Goal: Check status: Check status

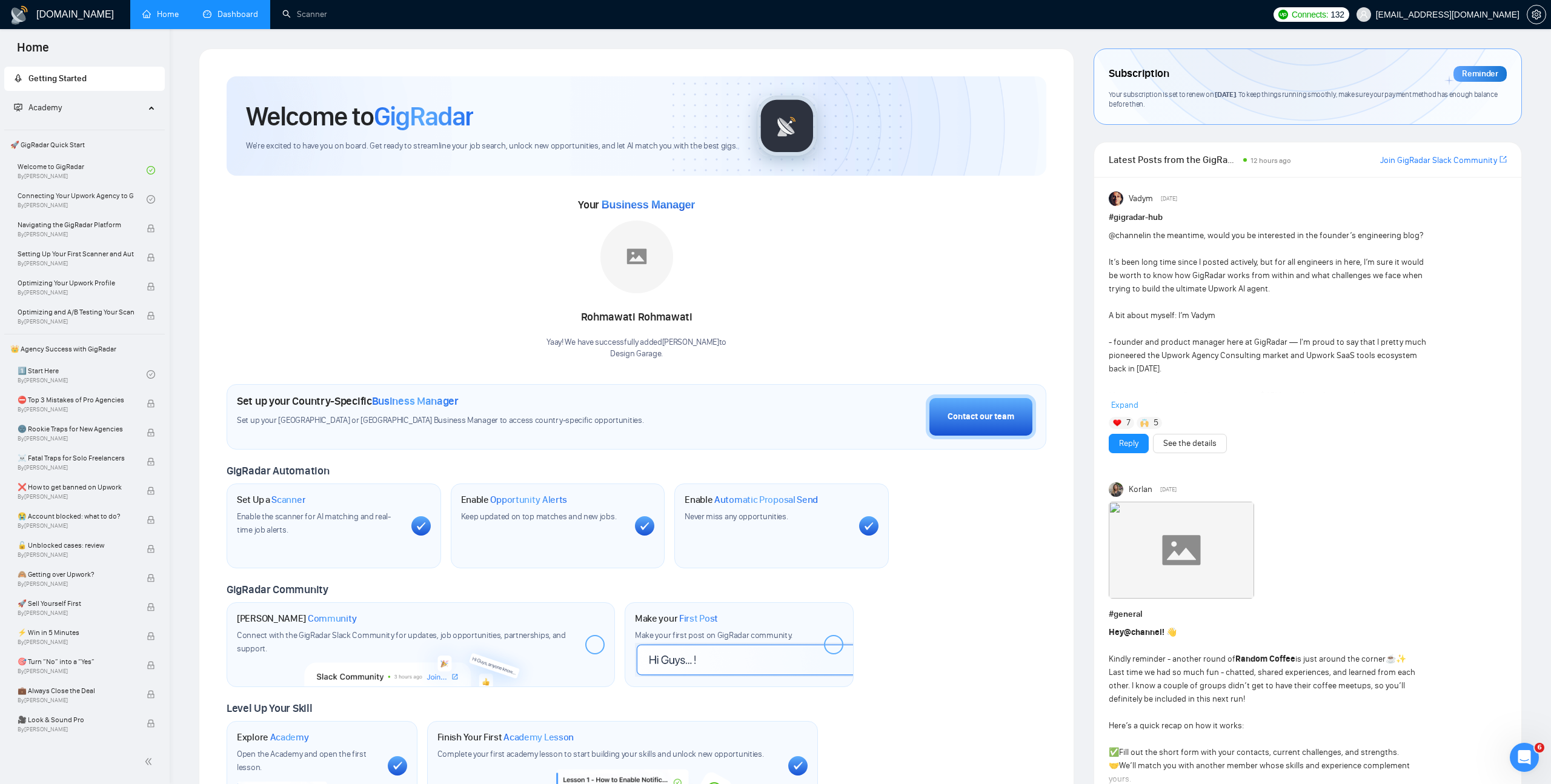
click at [249, 17] on link "Dashboard" at bounding box center [230, 14] width 55 height 10
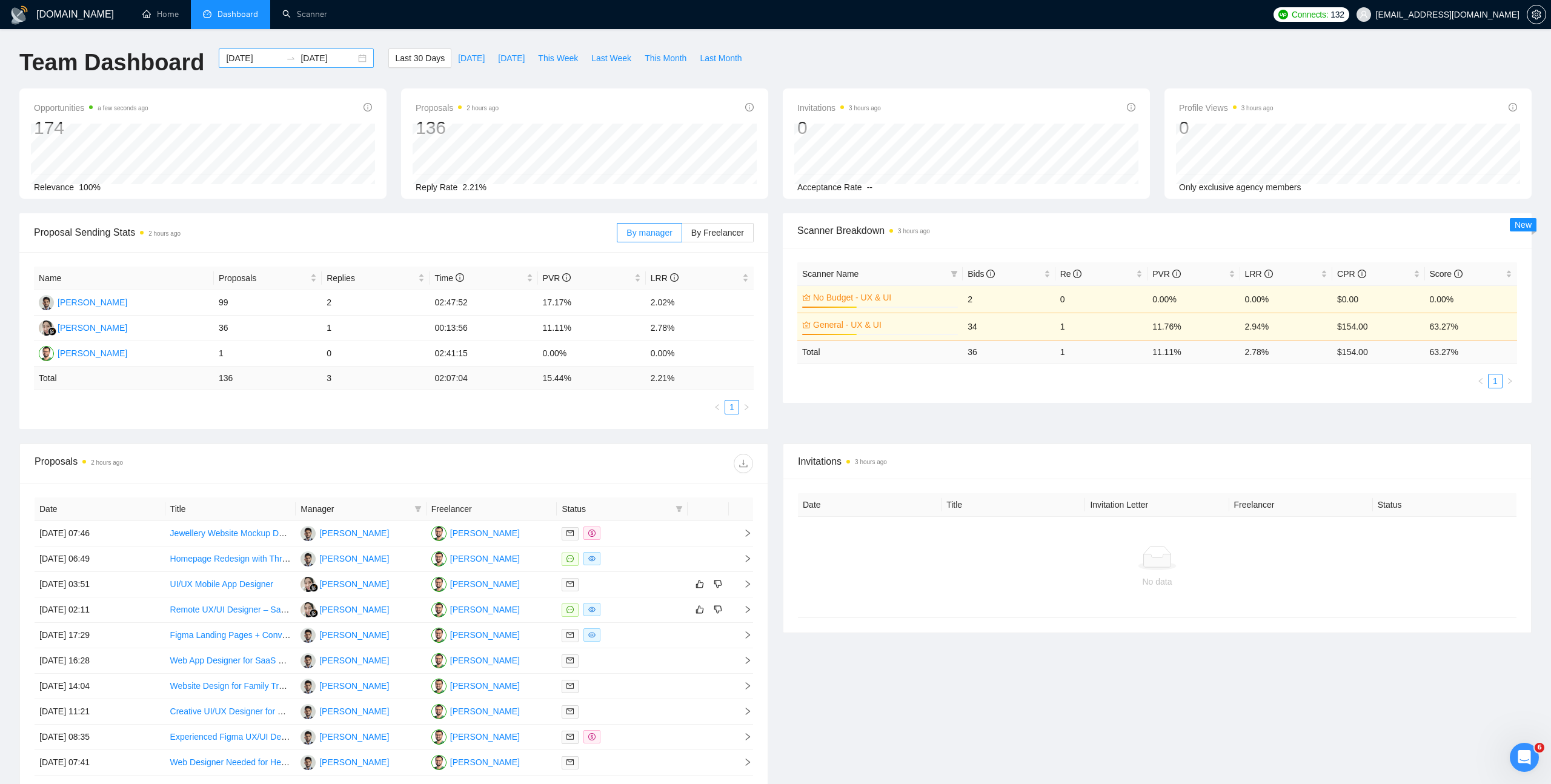
click at [352, 57] on div "[DATE] [DATE]" at bounding box center [296, 58] width 155 height 19
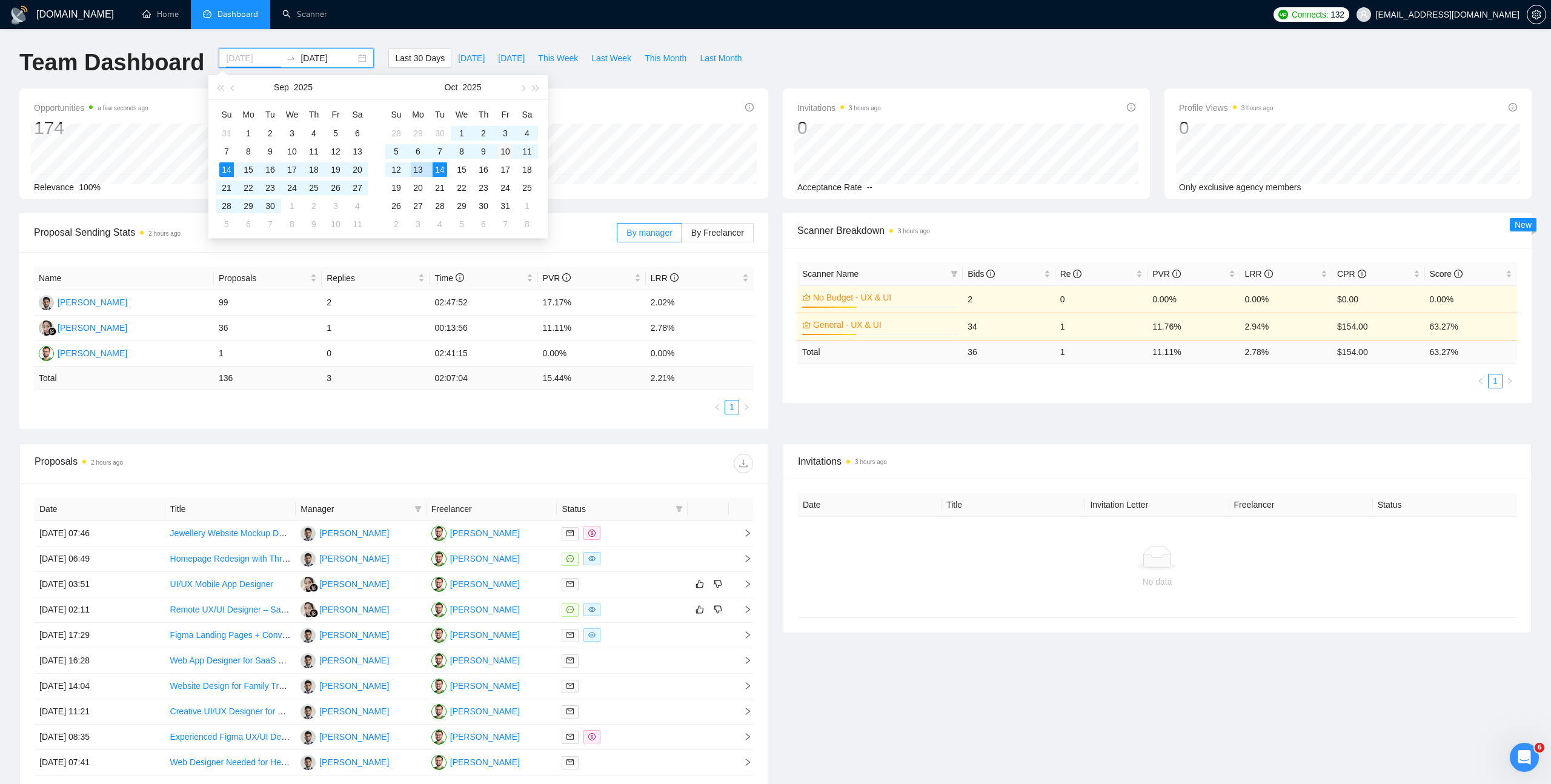
type input "[DATE]"
click at [506, 155] on div "10" at bounding box center [505, 151] width 15 height 15
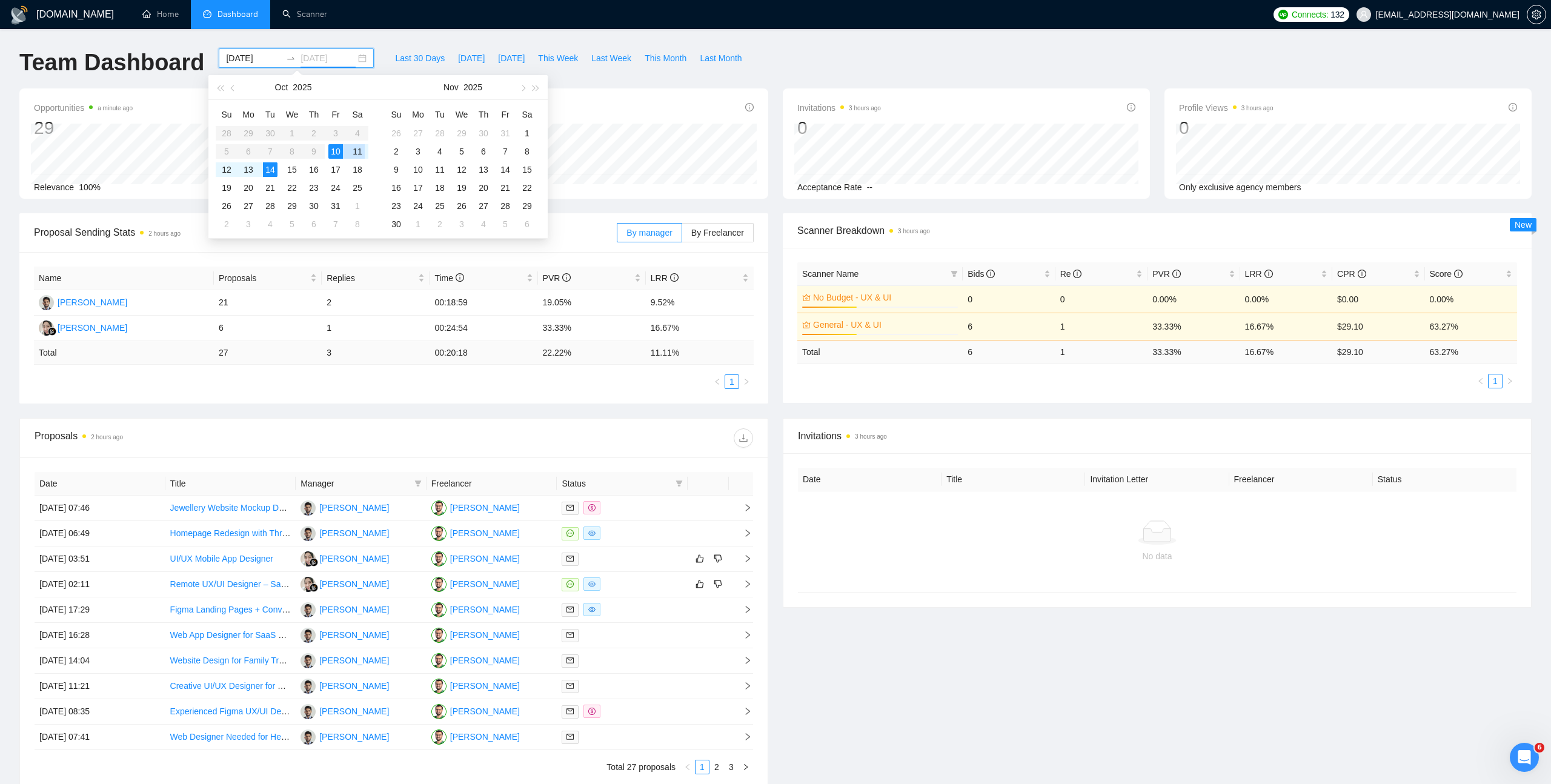
type input "[DATE]"
click at [340, 149] on div "10" at bounding box center [335, 151] width 15 height 15
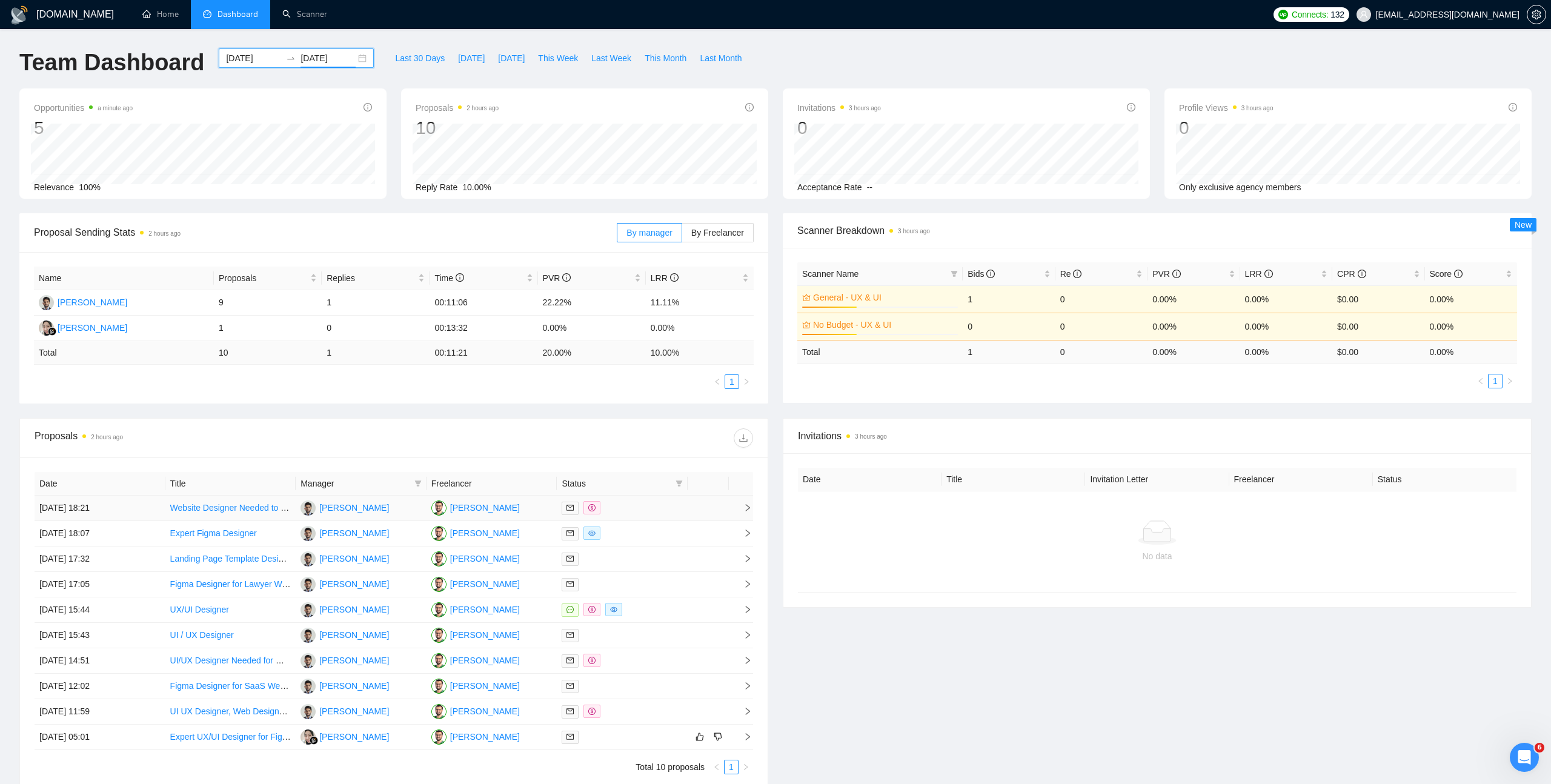
click at [749, 509] on icon "right" at bounding box center [747, 507] width 9 height 9
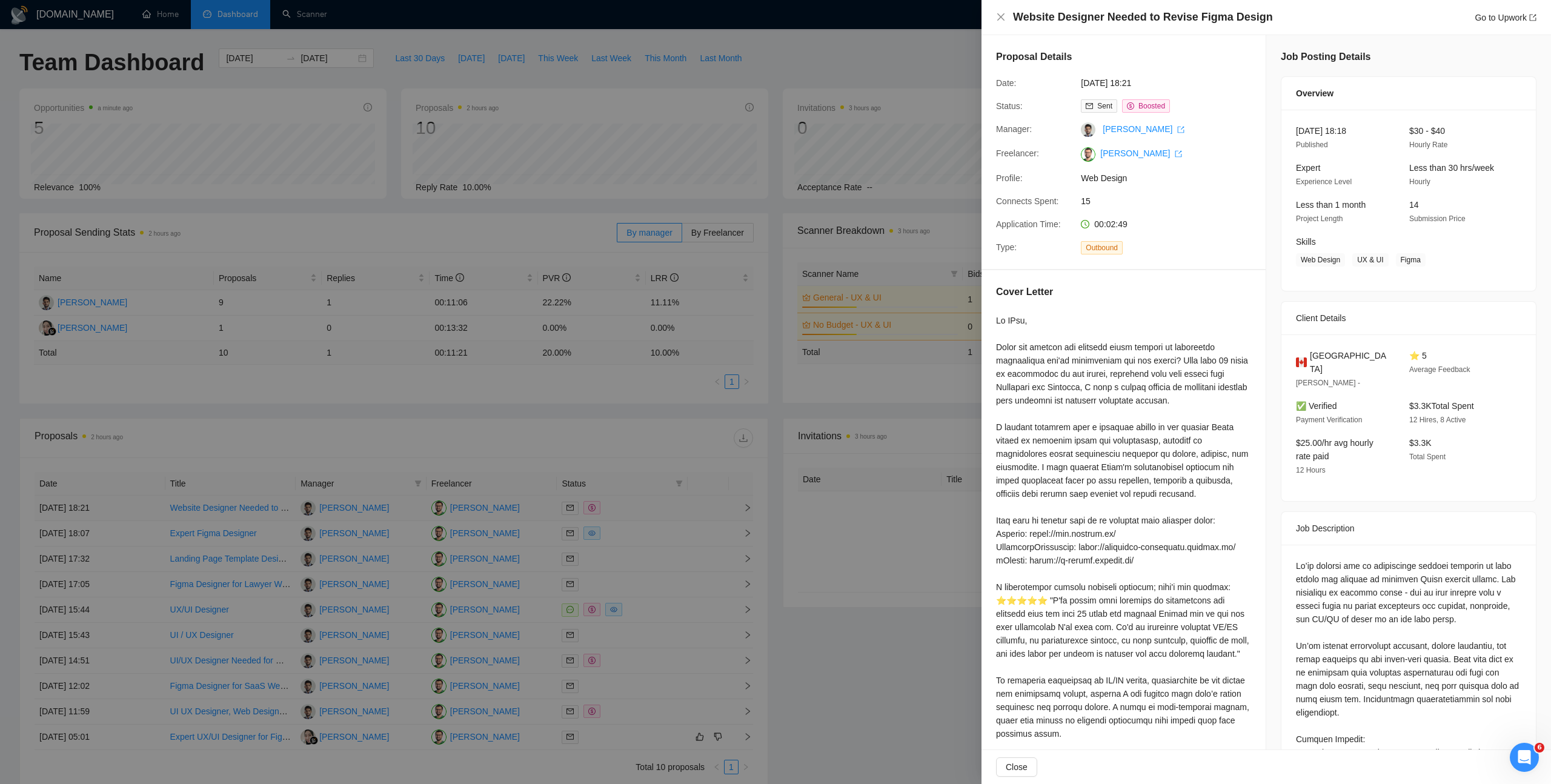
scroll to position [4, 0]
click at [406, 450] on div at bounding box center [776, 392] width 1551 height 784
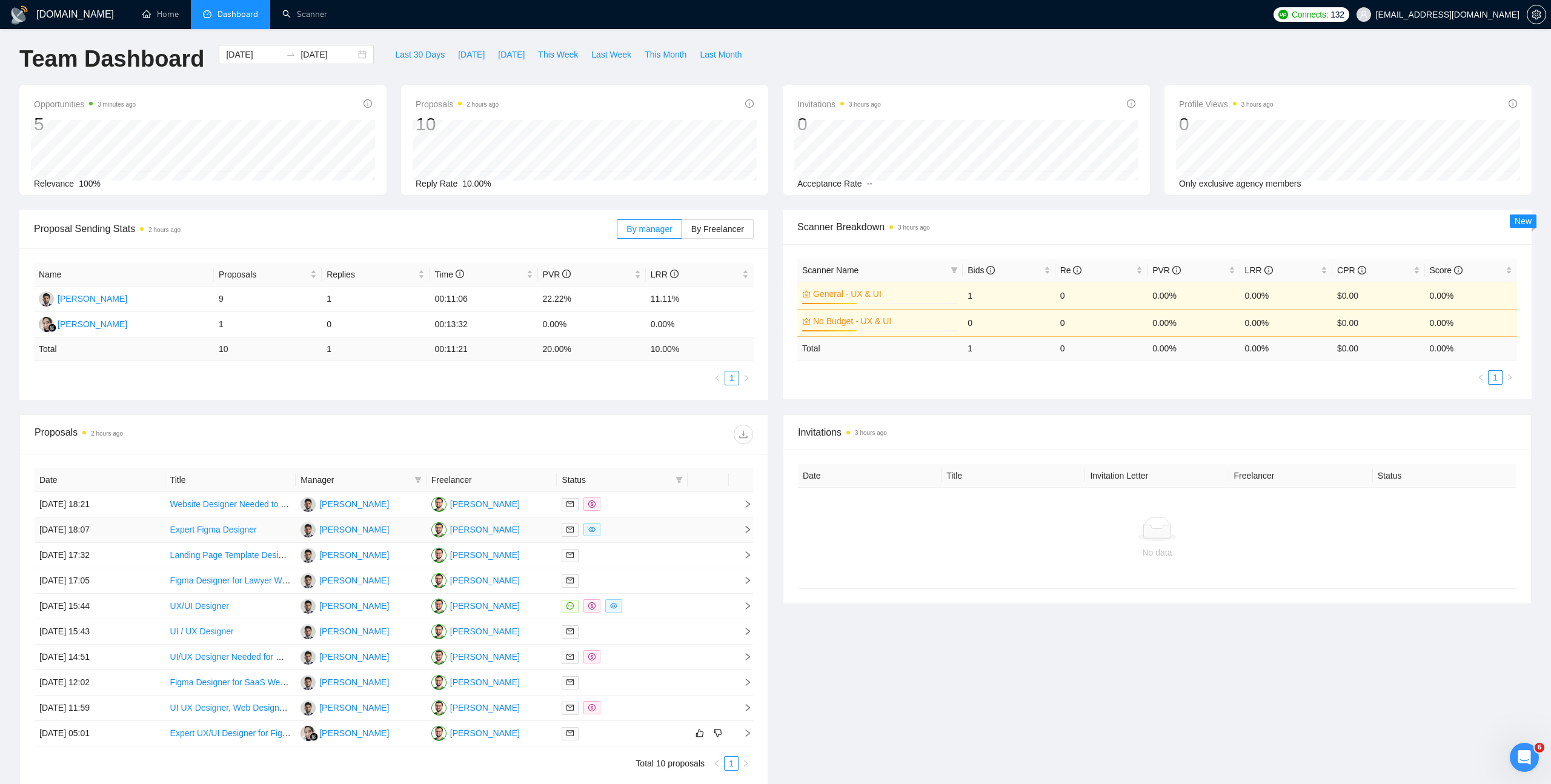
click at [747, 526] on icon "right" at bounding box center [747, 529] width 9 height 9
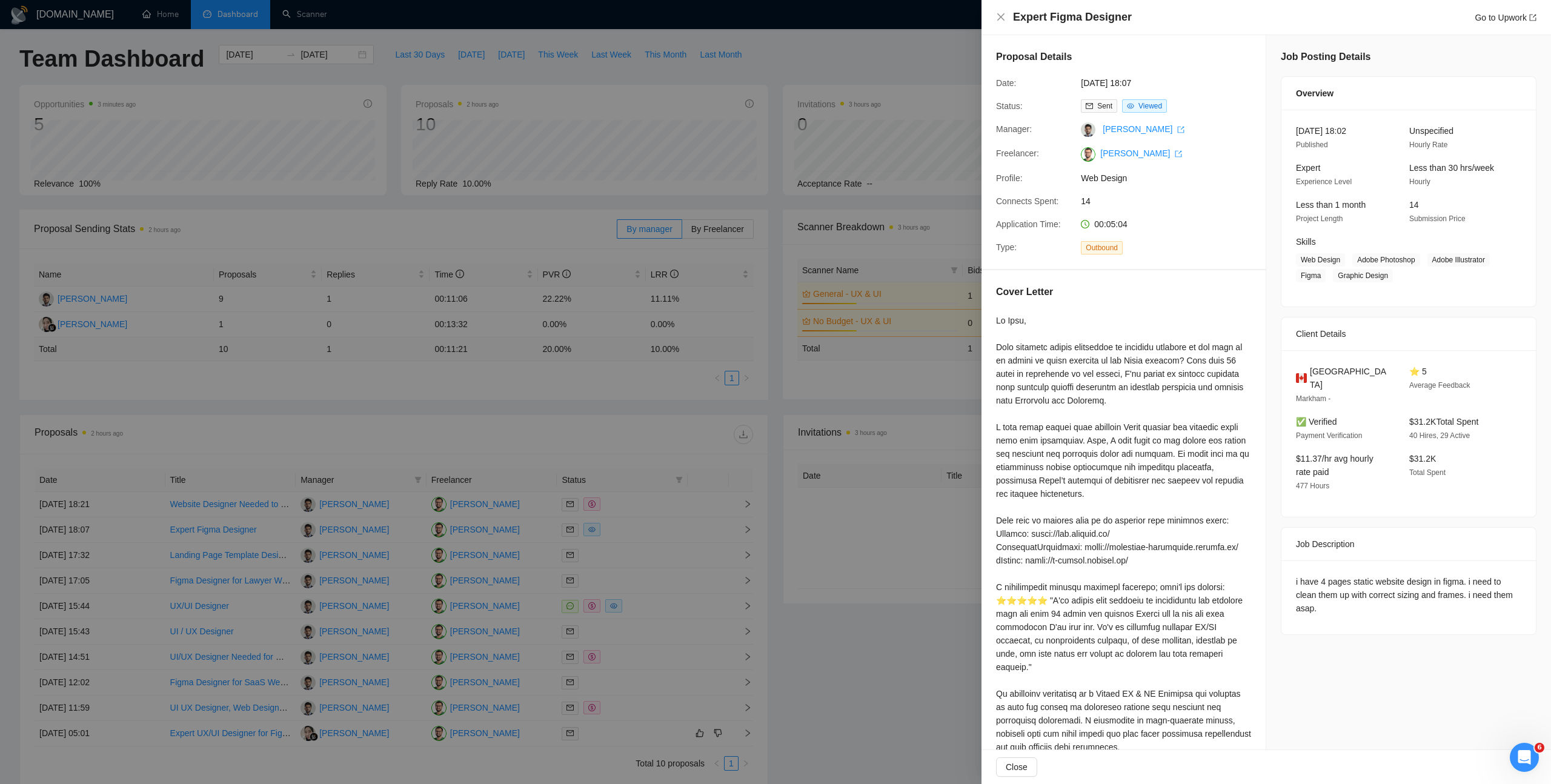
click at [747, 526] on div at bounding box center [776, 392] width 1551 height 784
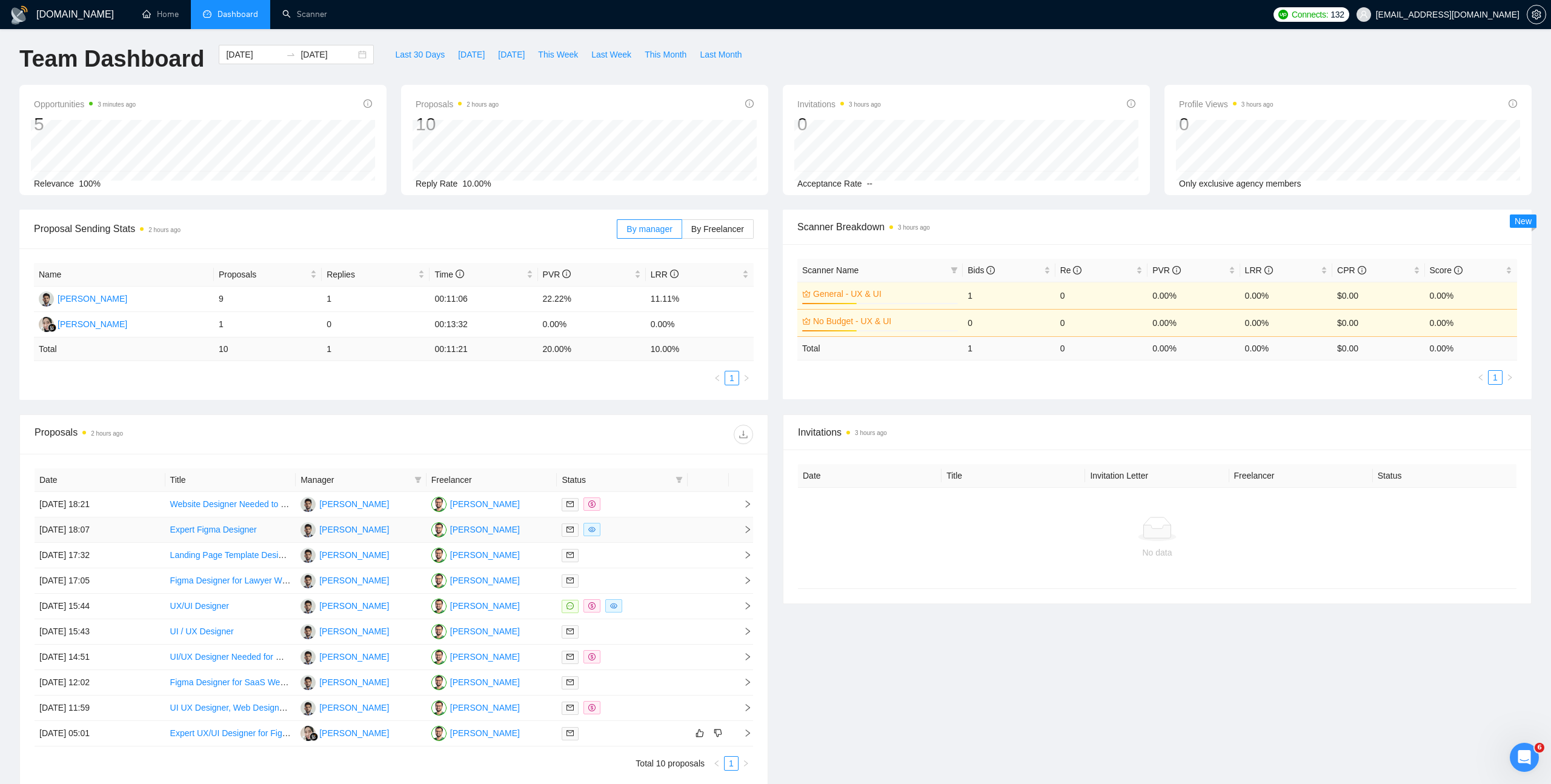
click at [747, 530] on icon "right" at bounding box center [747, 529] width 9 height 9
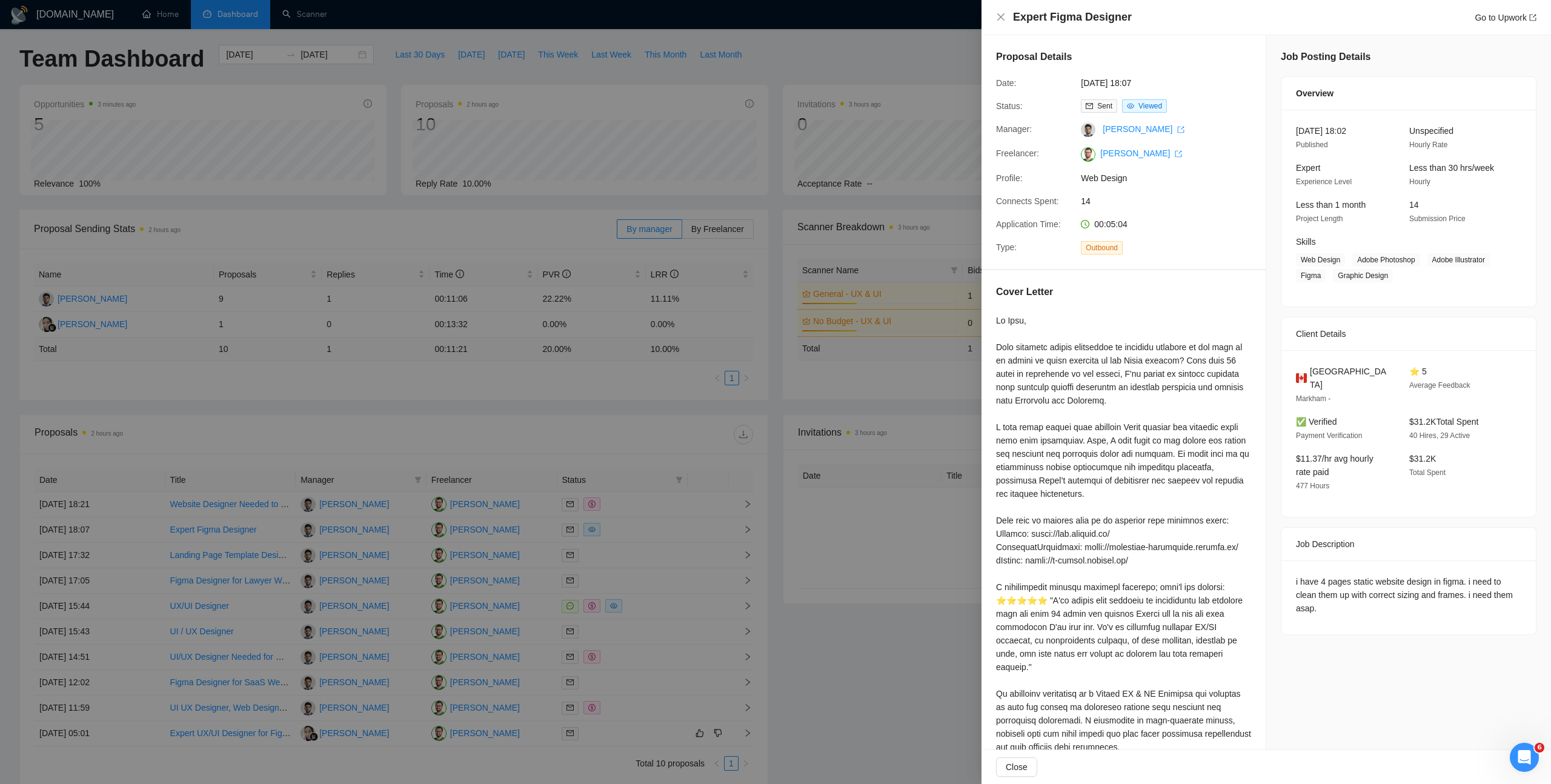
click at [210, 532] on div at bounding box center [776, 392] width 1551 height 784
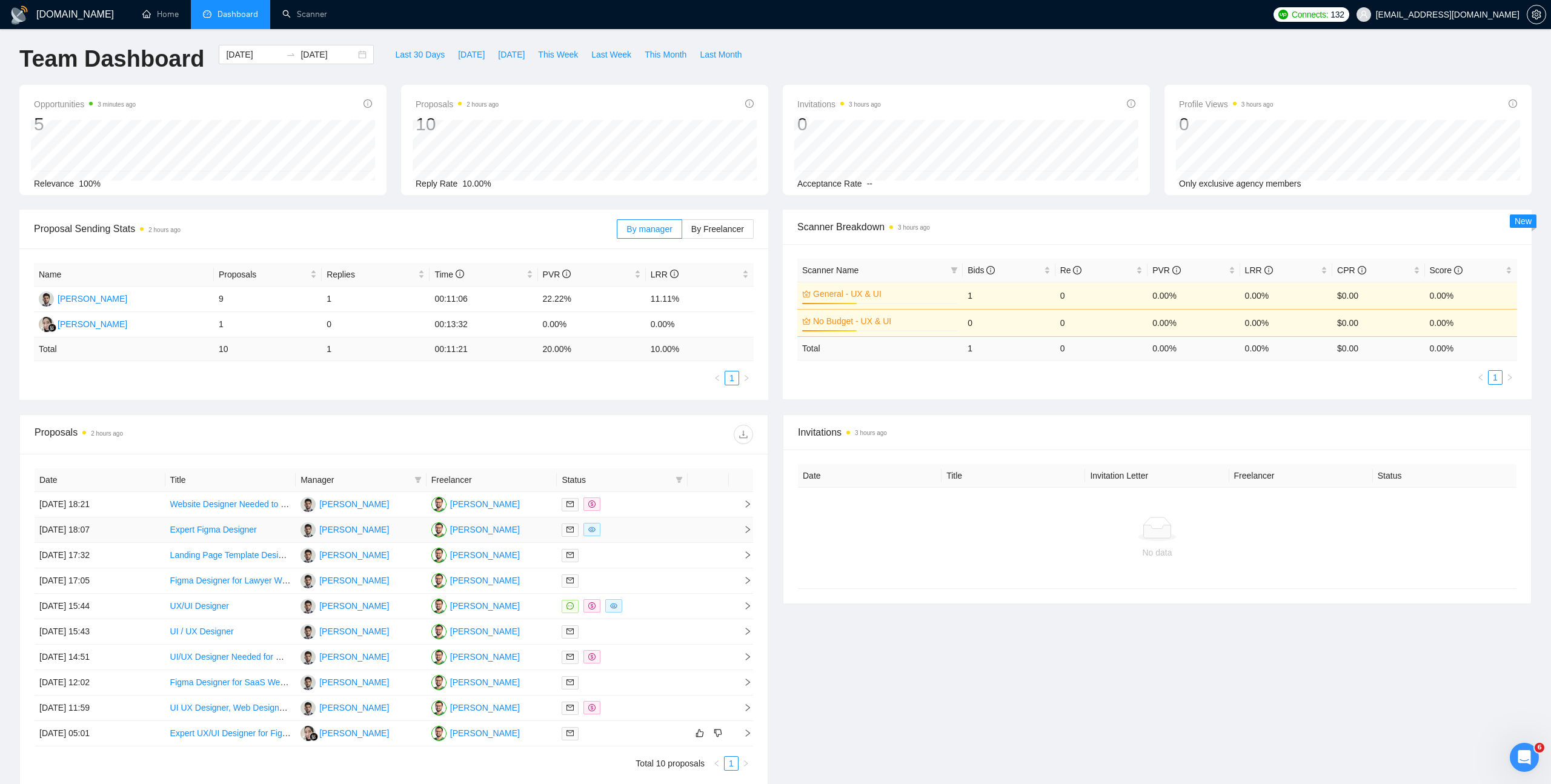
click at [200, 530] on link "Expert Figma Designer" at bounding box center [213, 530] width 86 height 9
